Goal: Information Seeking & Learning: Learn about a topic

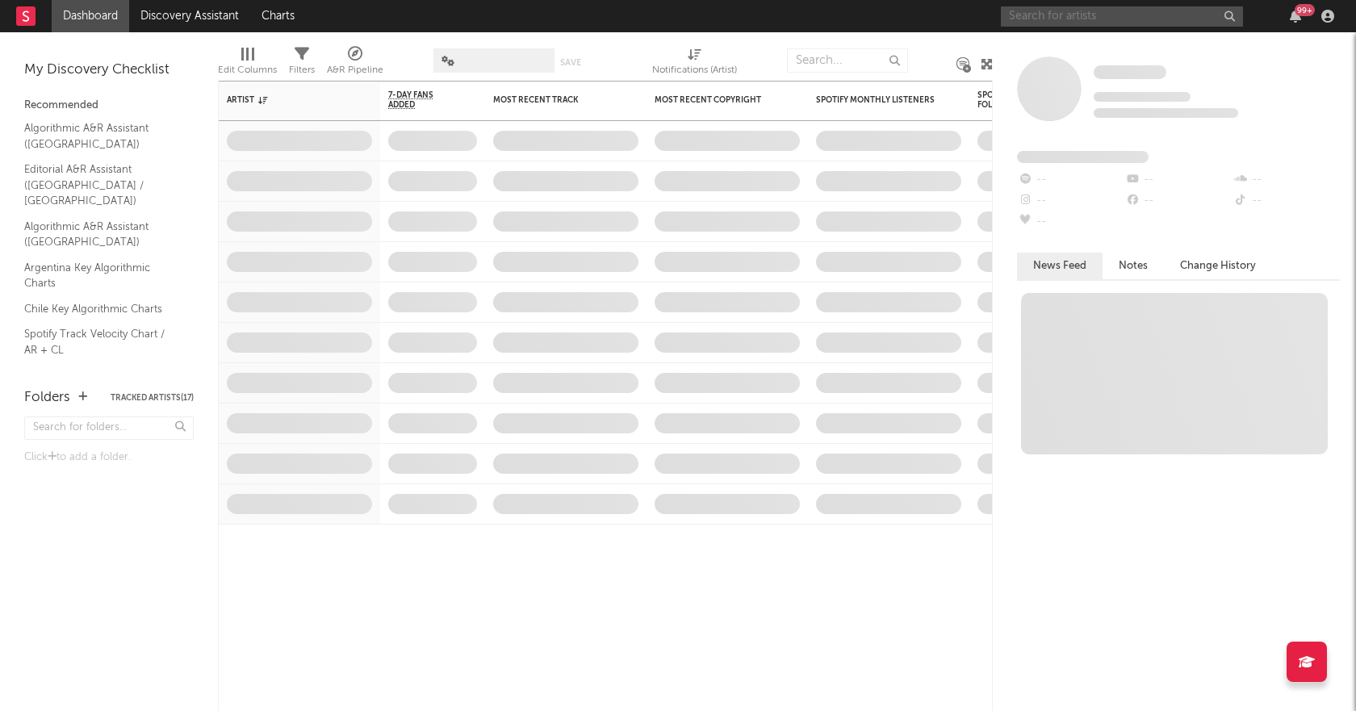
click at [1046, 15] on input "text" at bounding box center [1122, 16] width 242 height 20
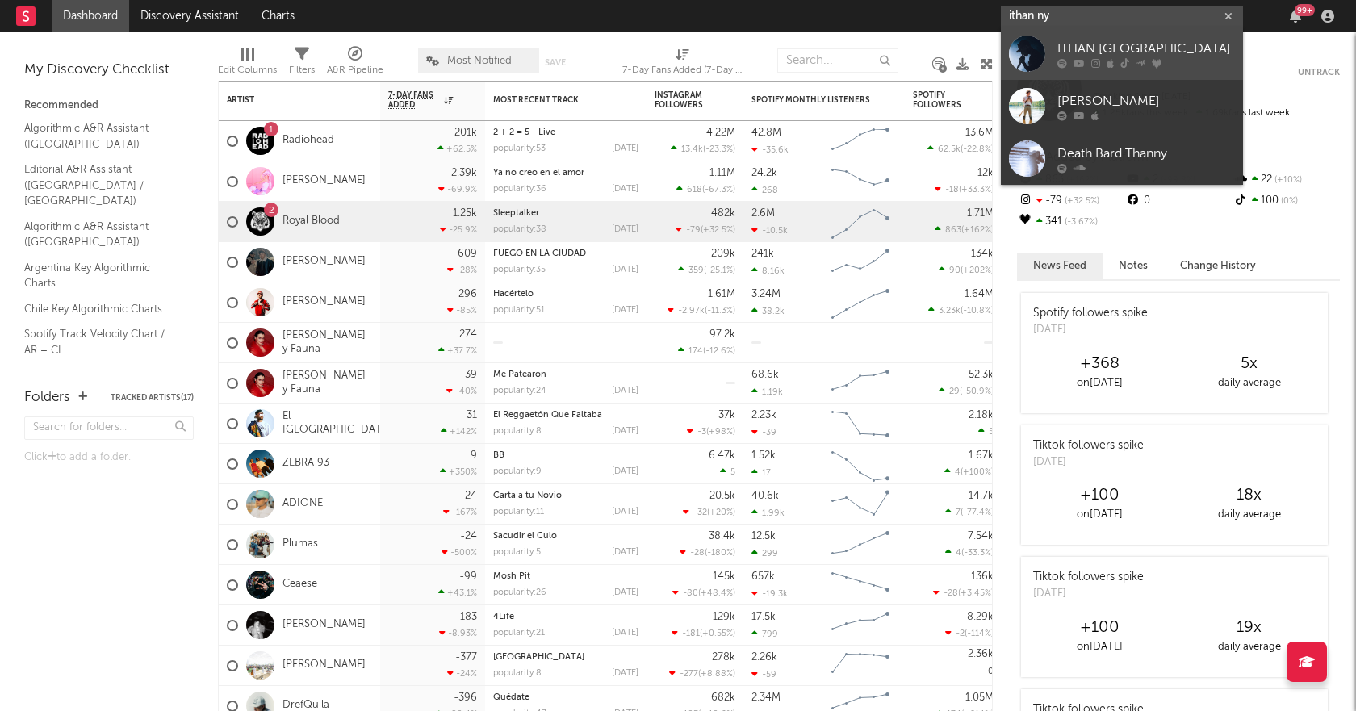
type input "ithan ny"
click at [1095, 37] on link "ITHAN [GEOGRAPHIC_DATA]" at bounding box center [1122, 53] width 242 height 52
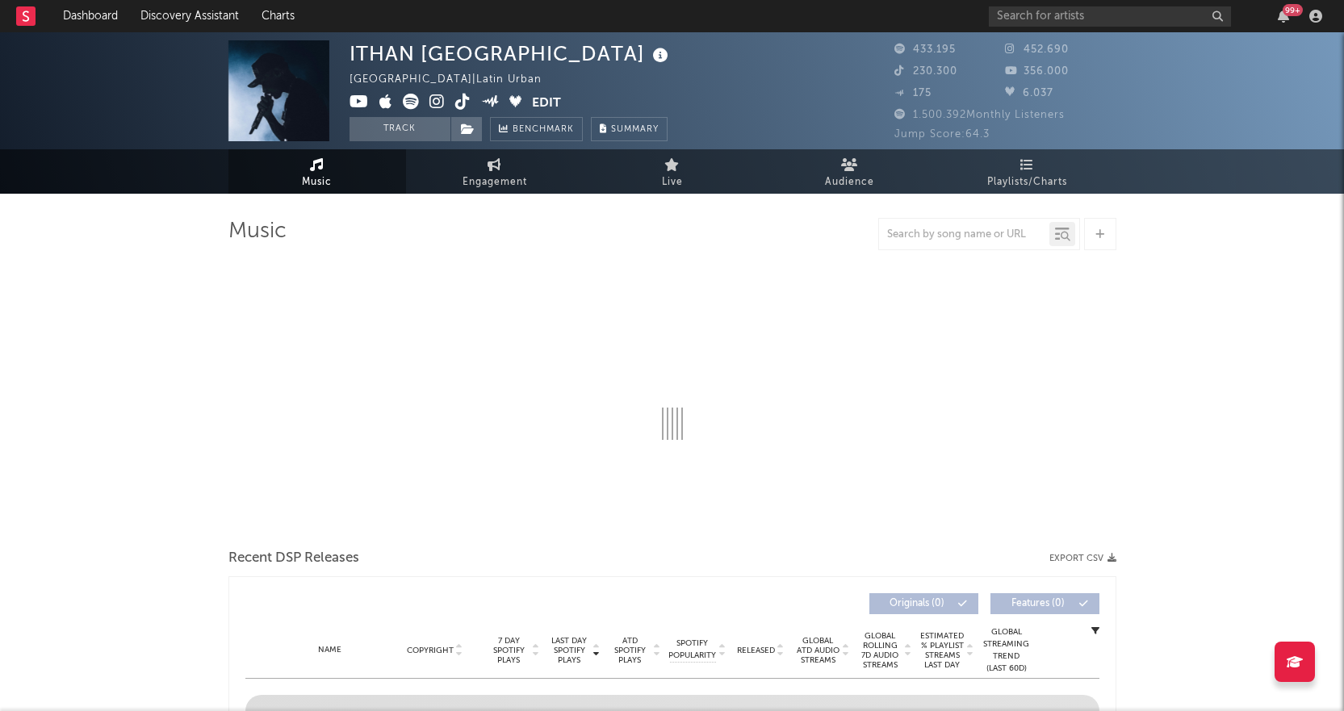
select select "6m"
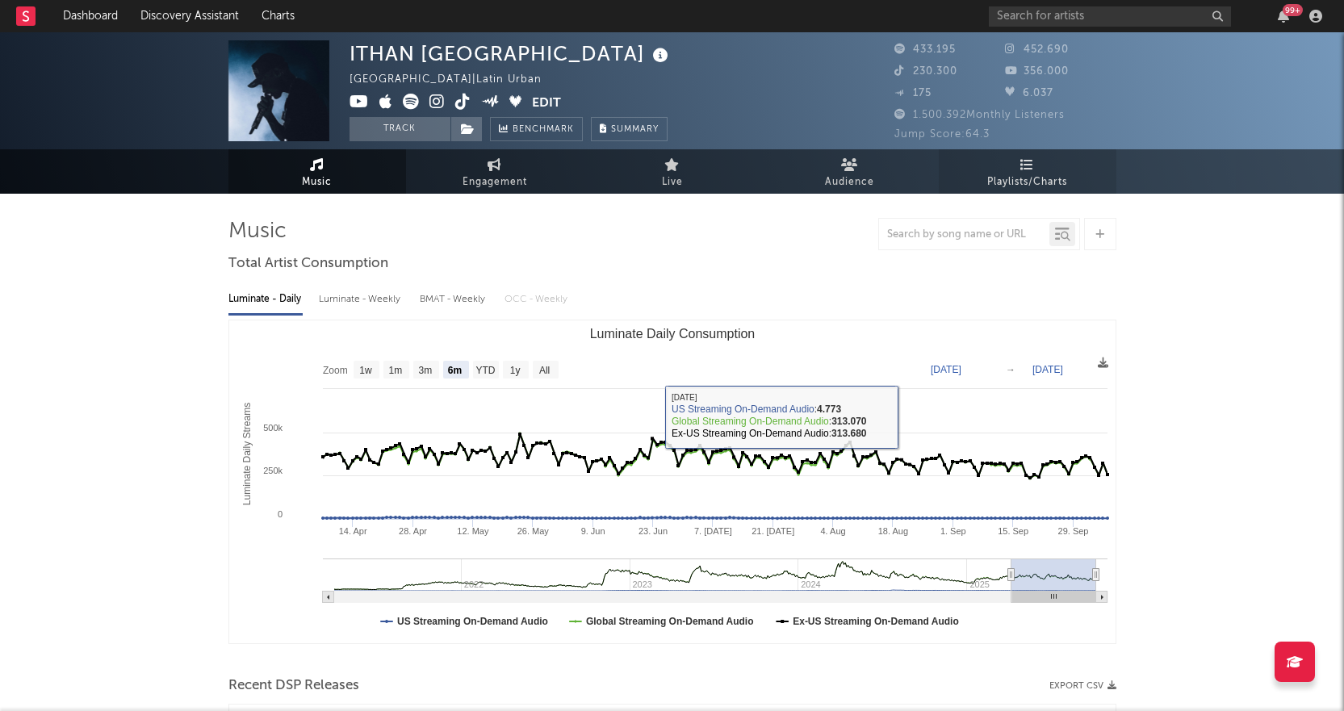
click at [1036, 177] on span "Playlists/Charts" at bounding box center [1027, 182] width 80 height 19
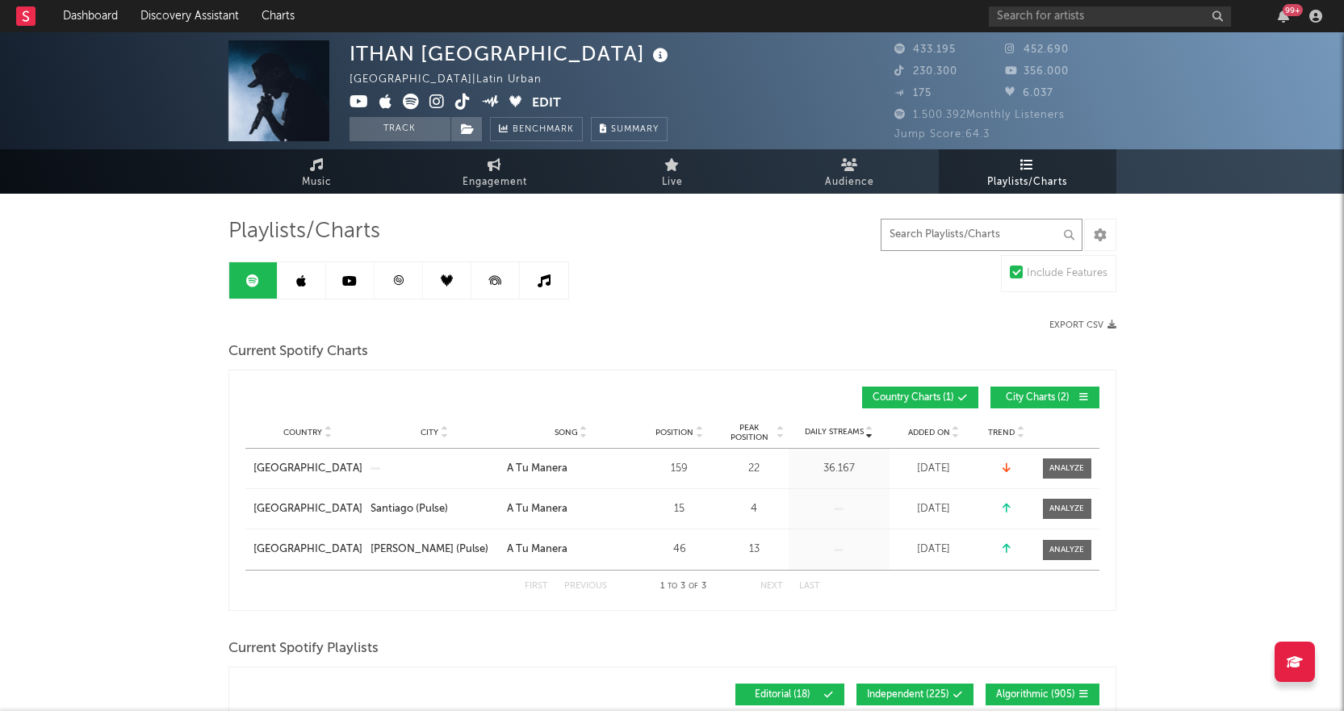
click at [975, 232] on input "text" at bounding box center [982, 235] width 202 height 32
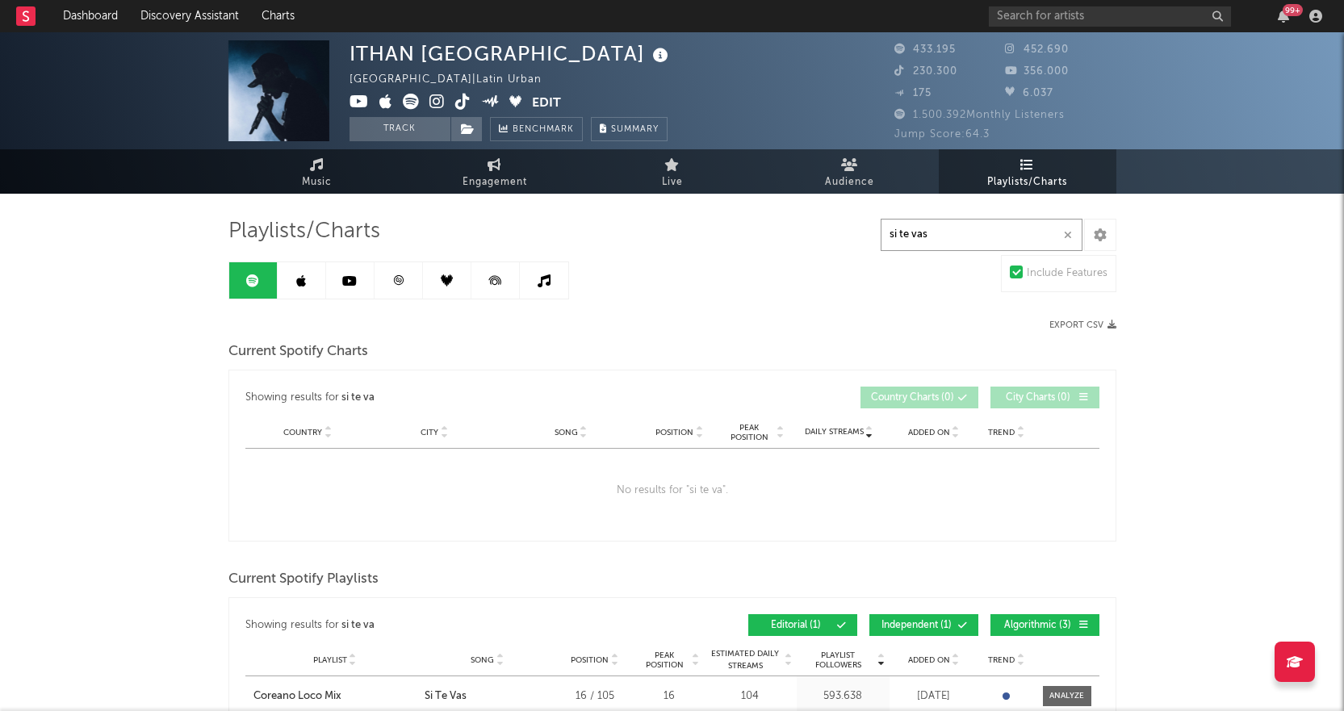
type input "si te vas"
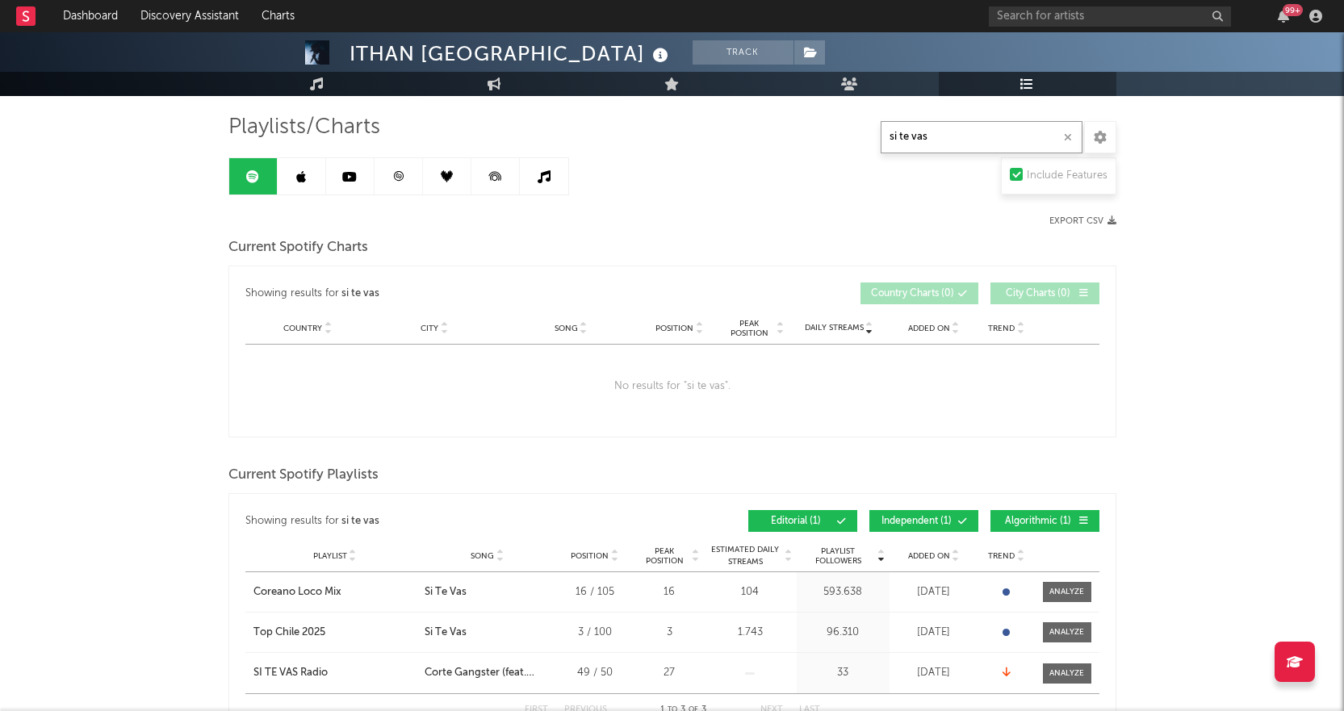
scroll to position [161, 0]
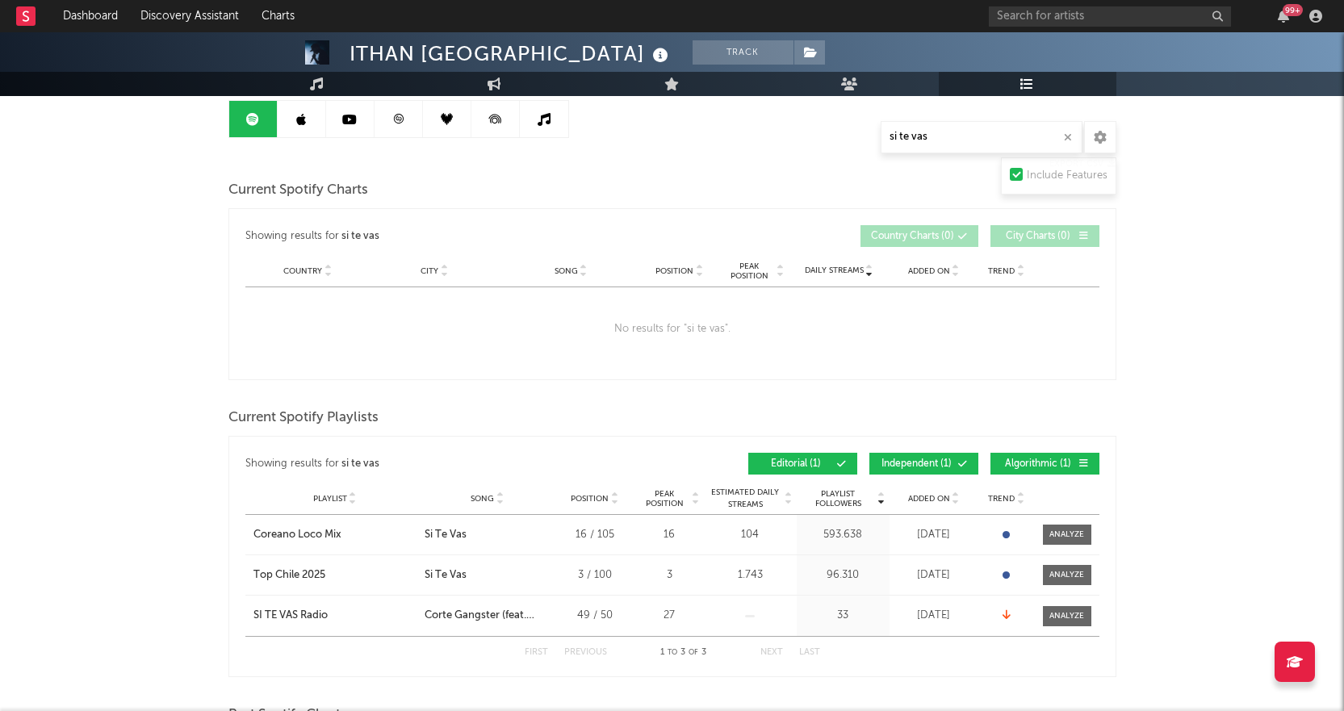
click at [919, 463] on span "Independent ( 1 )" at bounding box center [917, 464] width 74 height 10
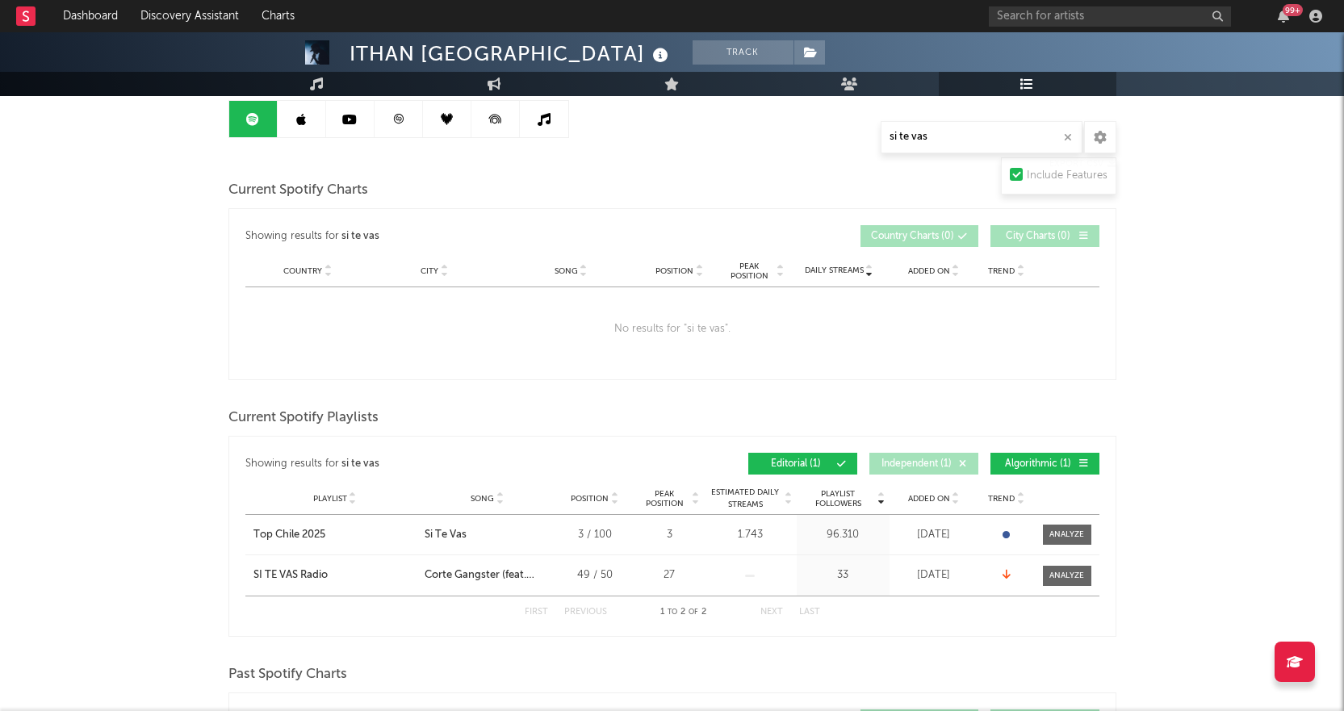
click at [1050, 459] on span "Algorithmic ( 1 )" at bounding box center [1038, 464] width 74 height 10
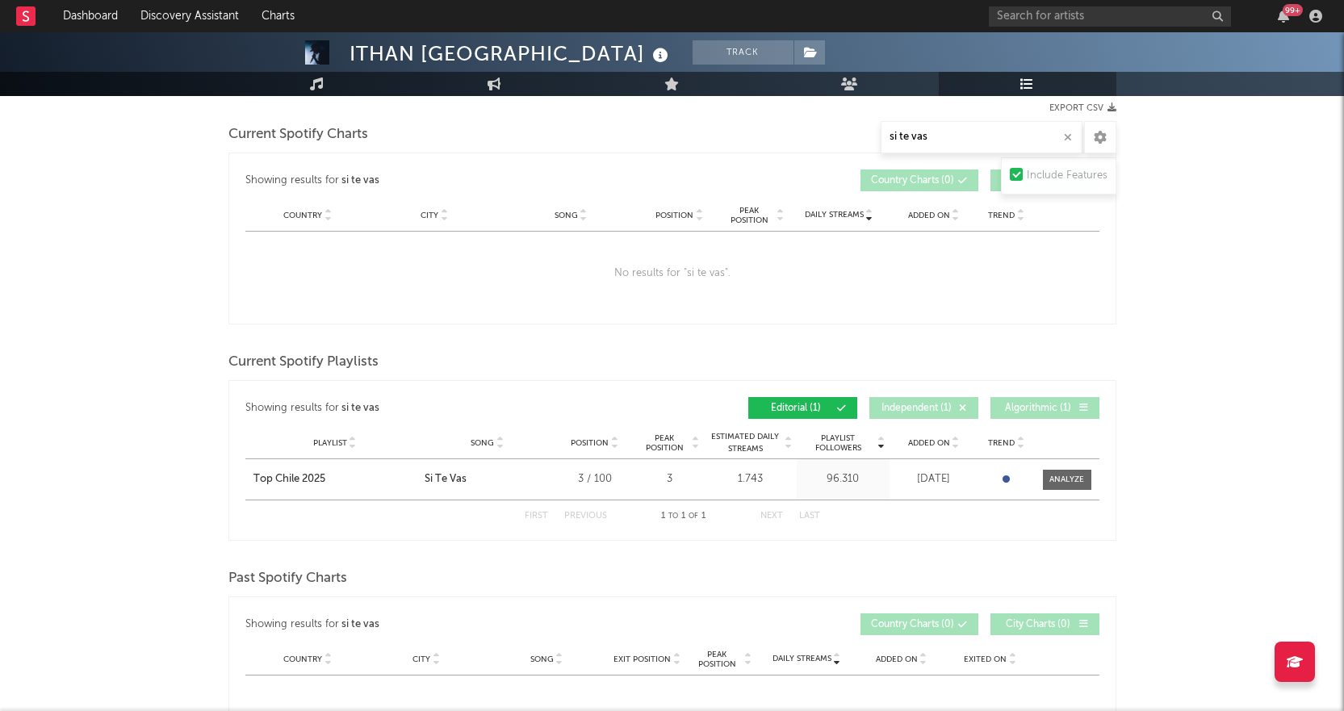
scroll to position [242, 0]
